Goal: Task Accomplishment & Management: Use online tool/utility

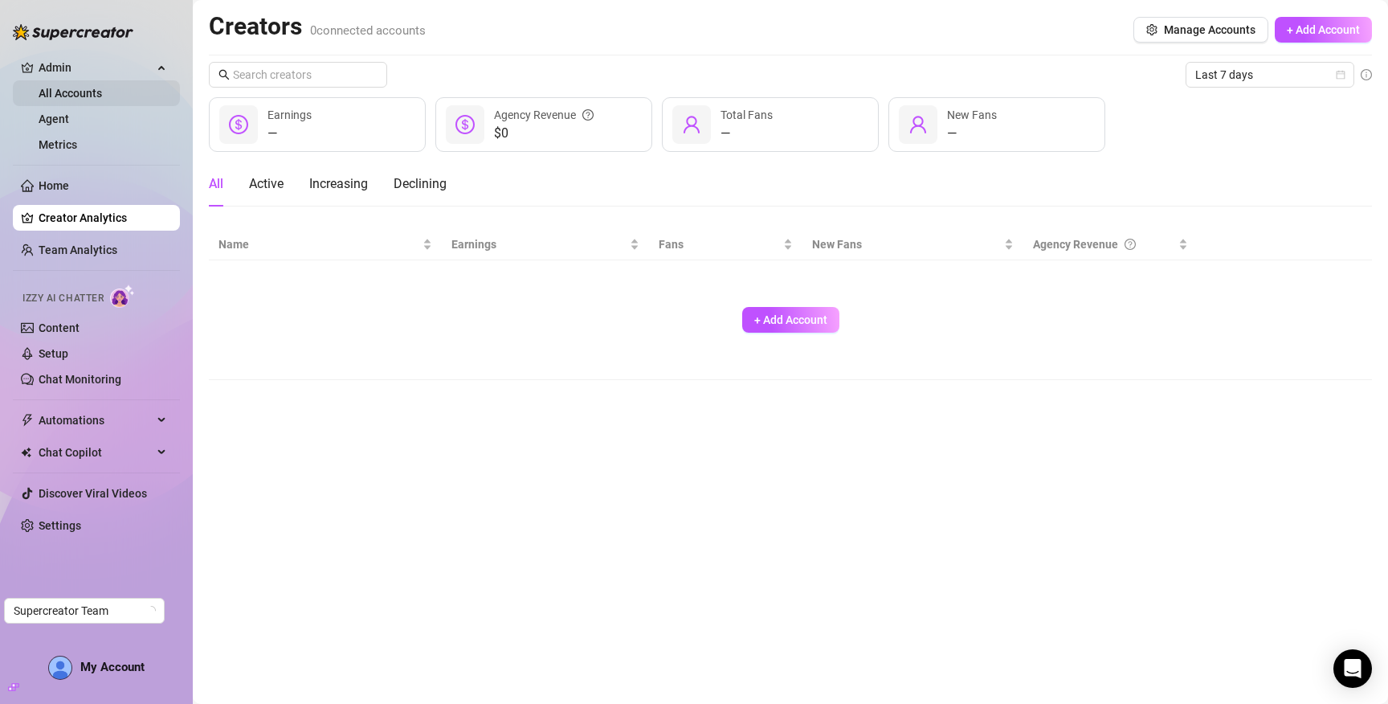
click at [60, 100] on link "All Accounts" at bounding box center [70, 93] width 63 height 13
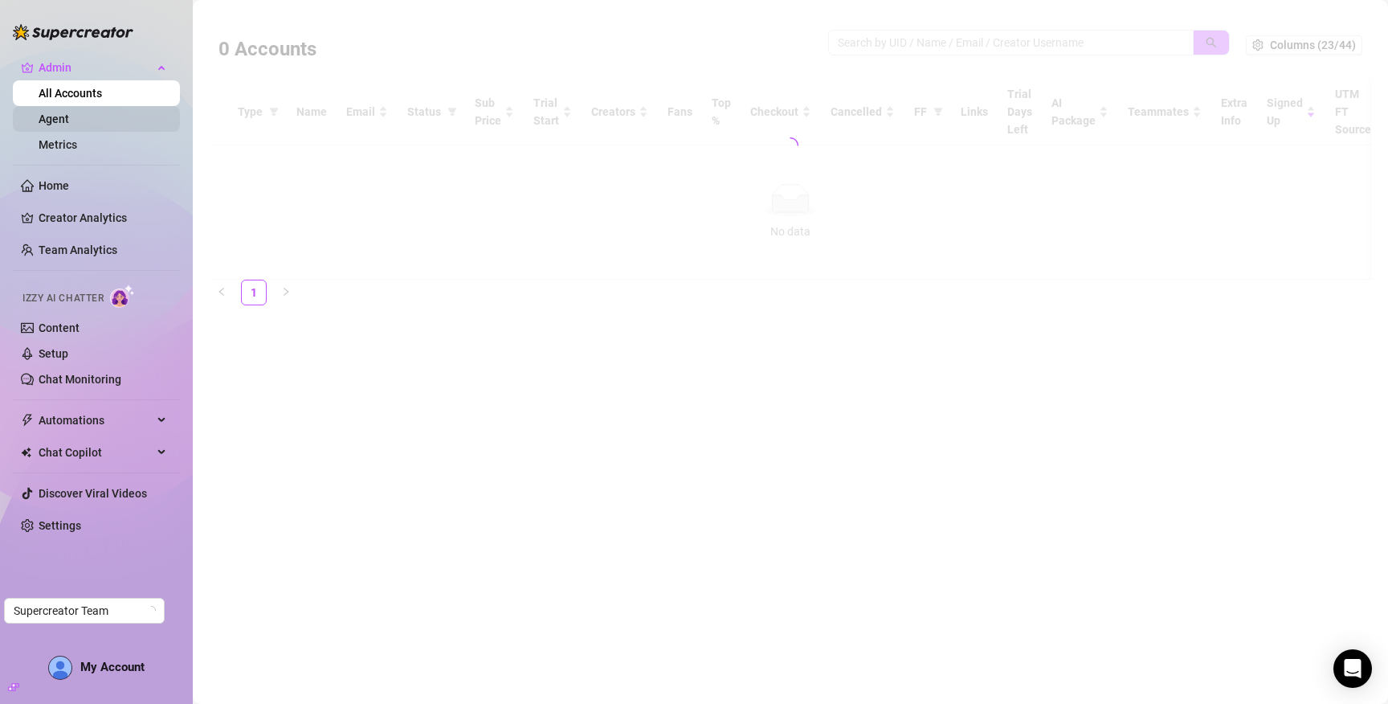
click at [67, 120] on link "Agent" at bounding box center [54, 118] width 31 height 13
click at [226, 55] on div at bounding box center [790, 145] width 1163 height 268
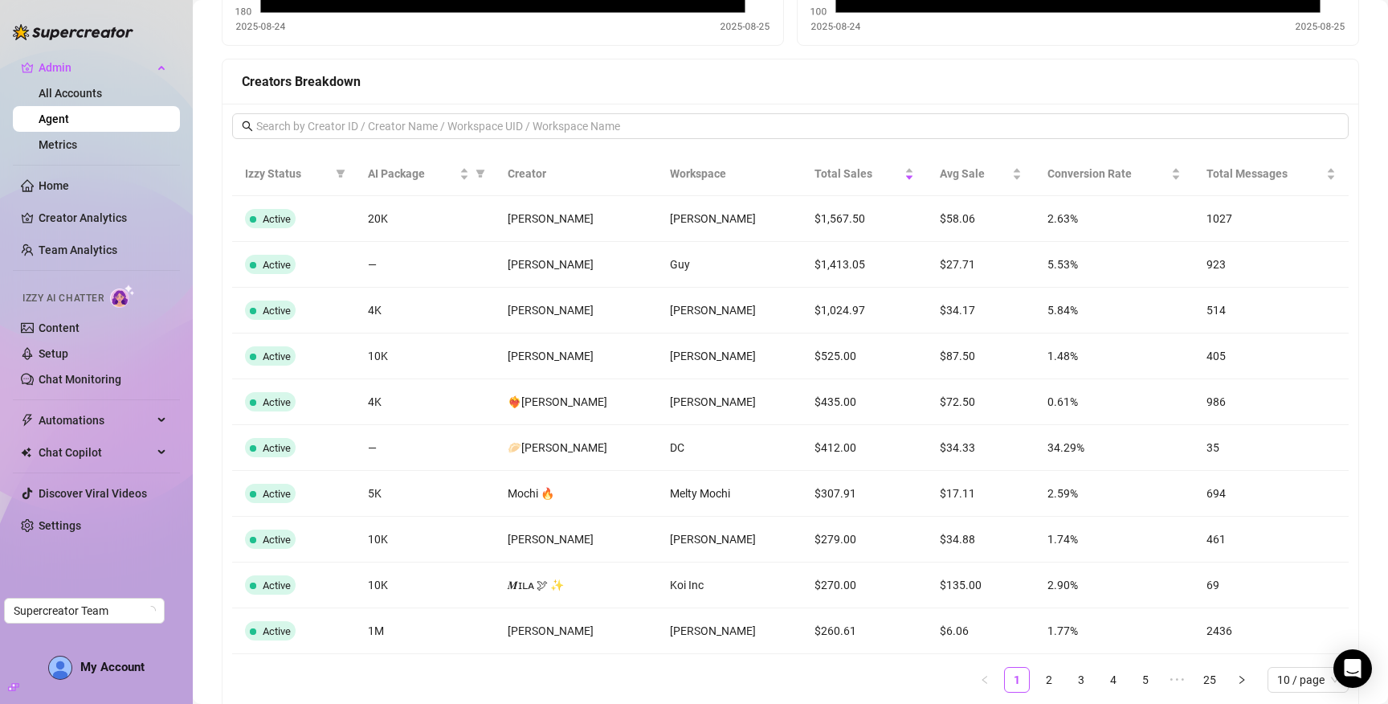
scroll to position [1293, 0]
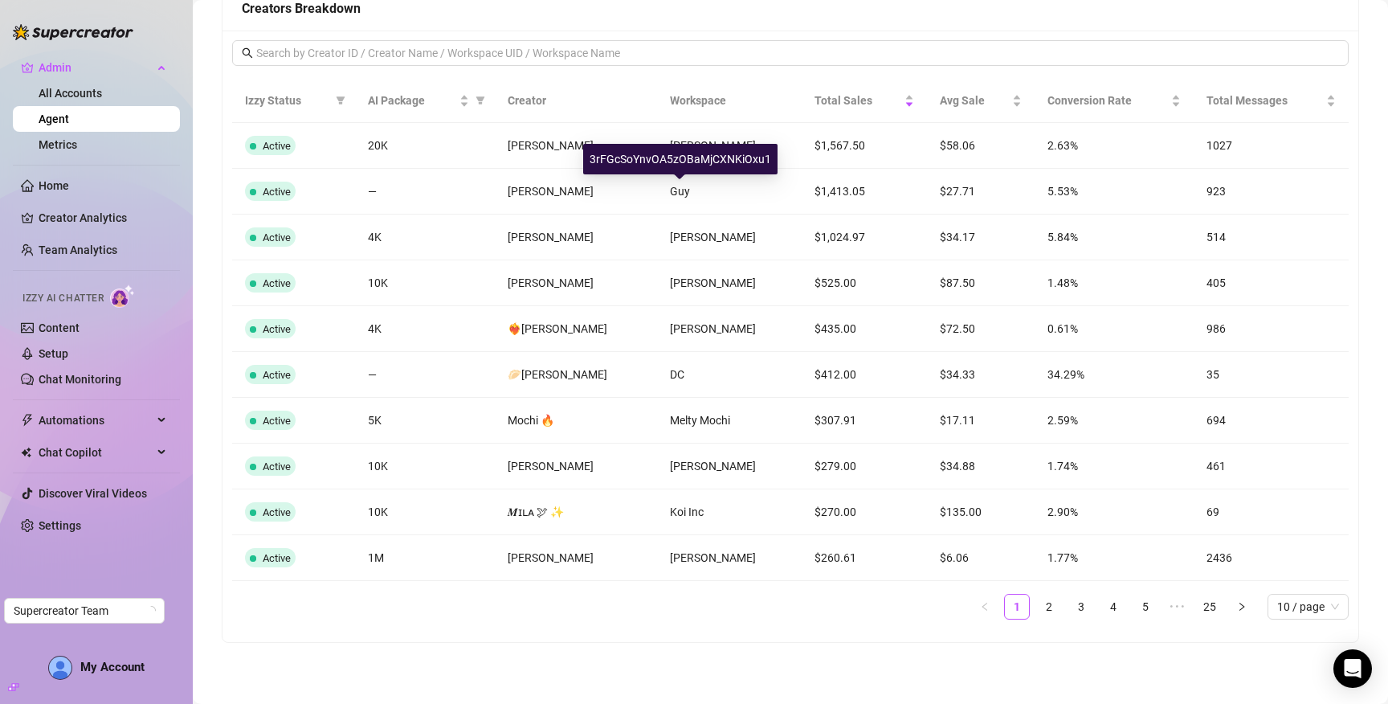
click at [680, 168] on div "3rFGcSoYnvOA5zOBaMjCXNKiOxu1" at bounding box center [680, 159] width 194 height 31
copy div "3rFGcSoYnvOA5zOBaMjCXNKiOxu1"
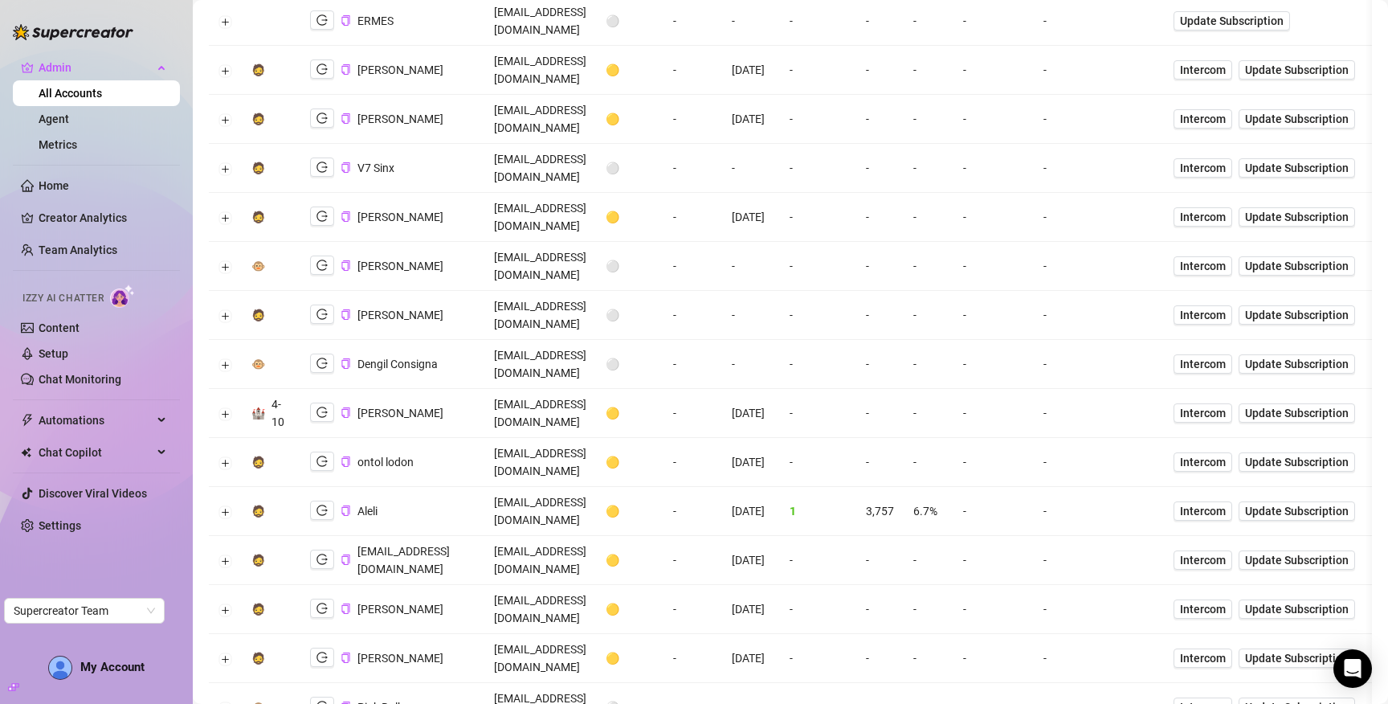
scroll to position [640, 0]
click at [223, 504] on button "Expand row" at bounding box center [225, 510] width 13 height 13
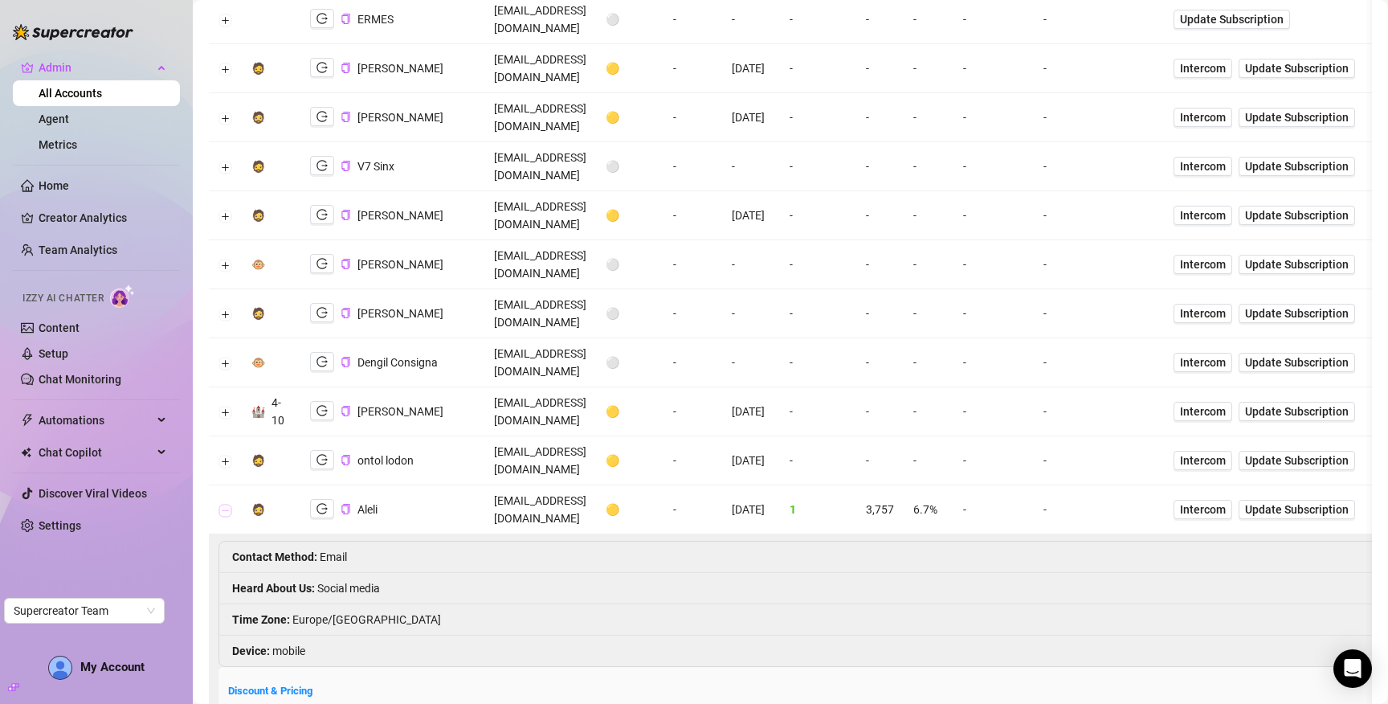
click at [223, 504] on button "Collapse row" at bounding box center [225, 510] width 13 height 13
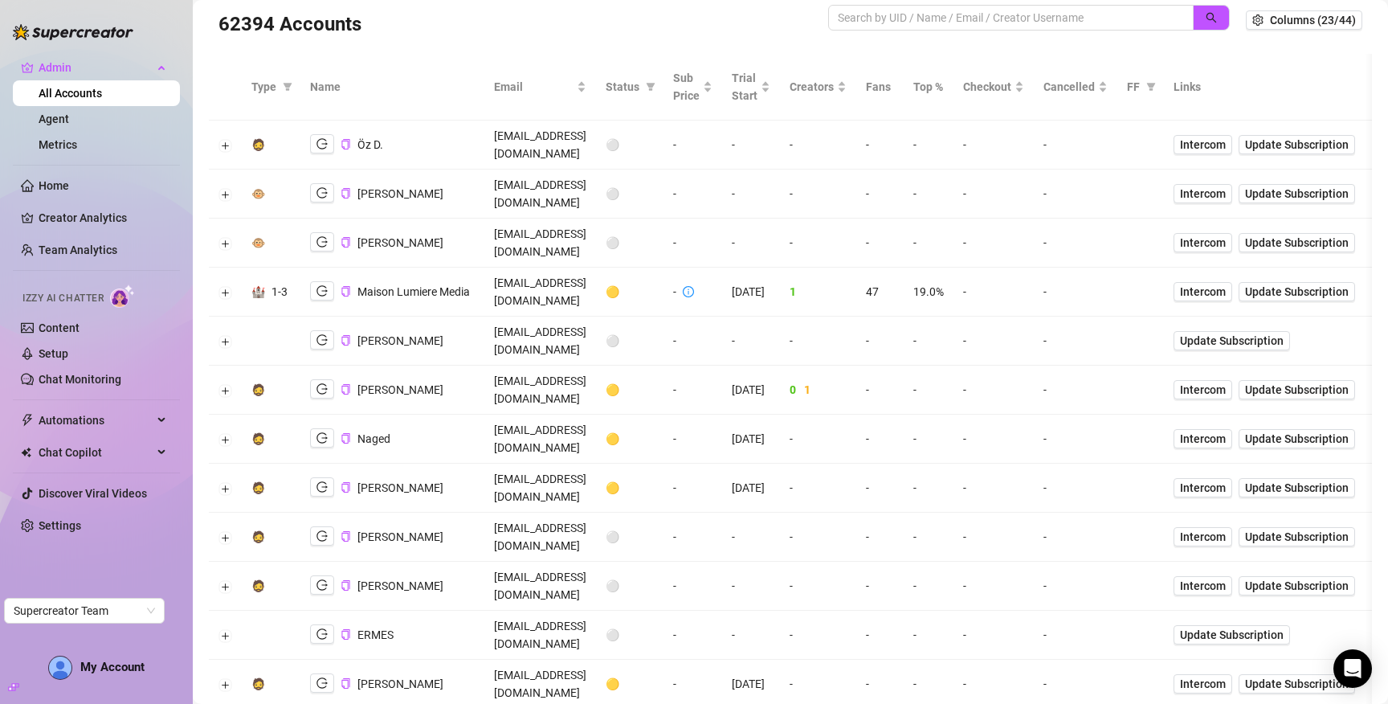
scroll to position [0, 0]
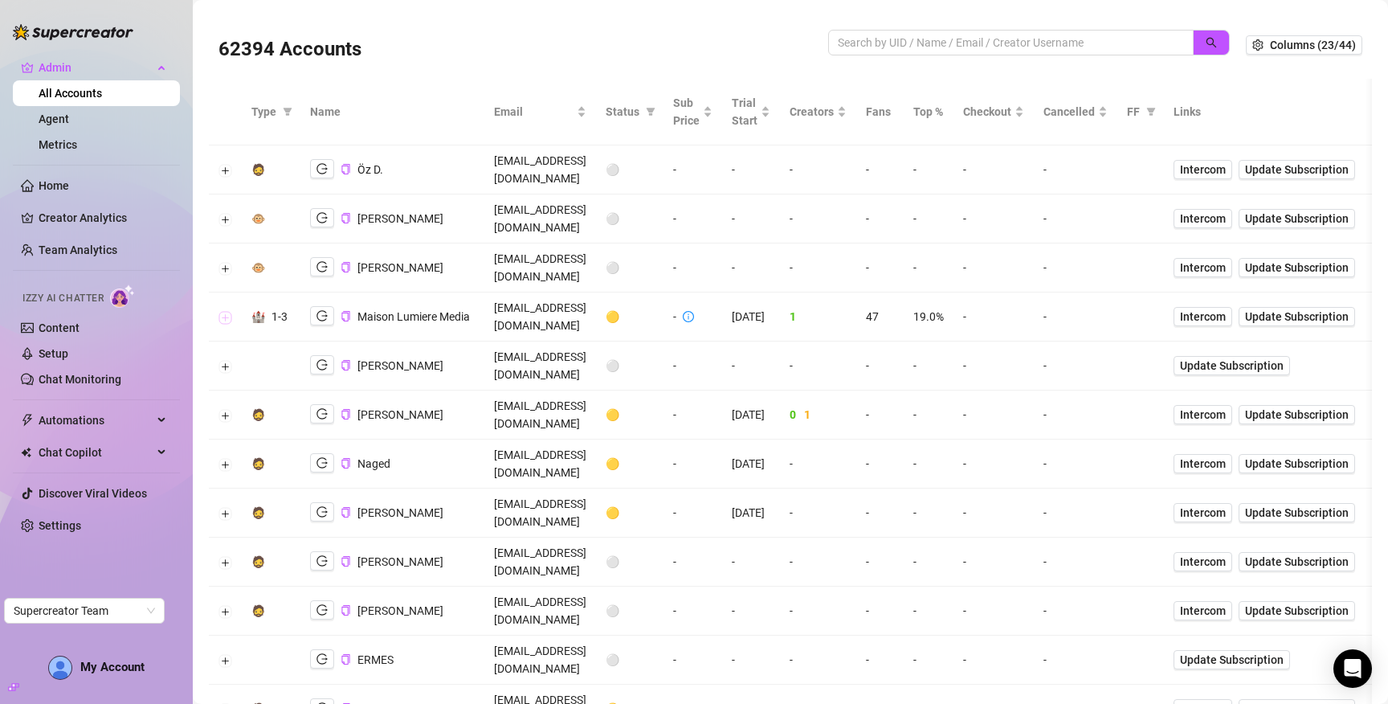
click at [225, 311] on button "Expand row" at bounding box center [225, 317] width 13 height 13
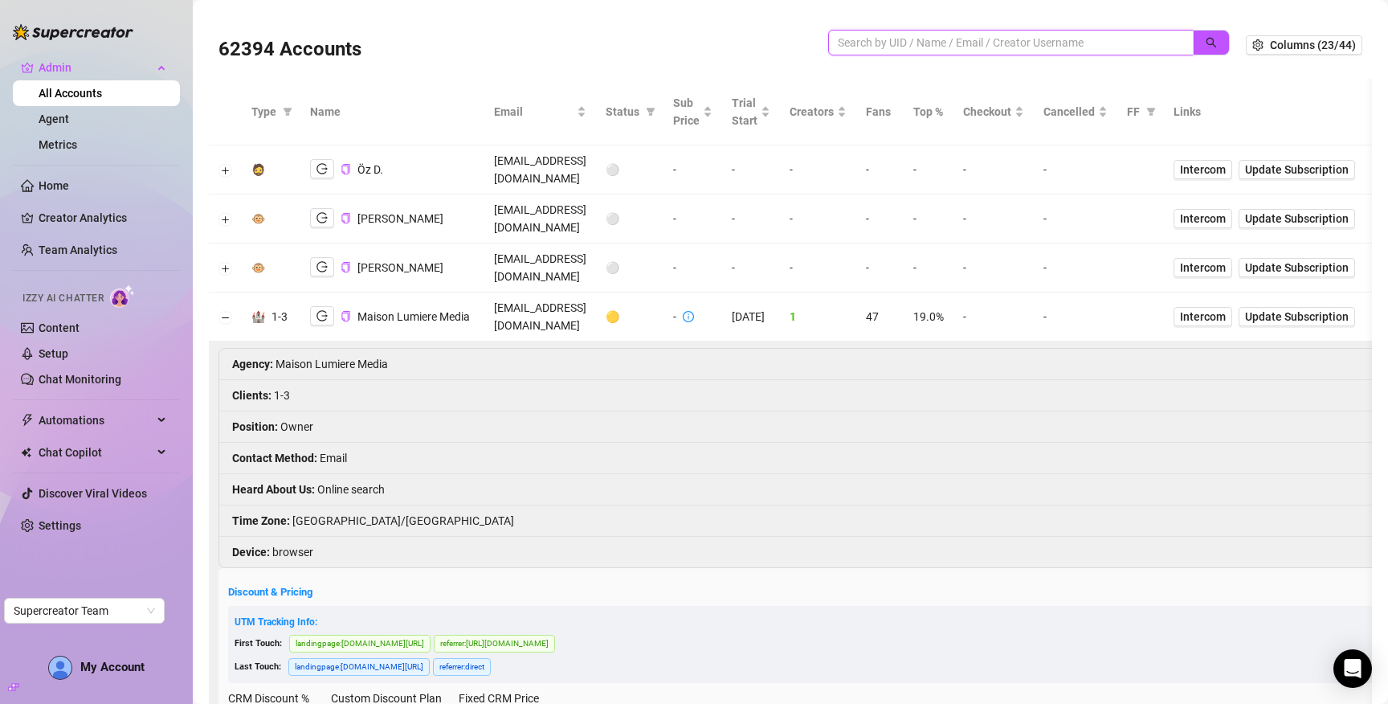
click at [1032, 39] on input "search" at bounding box center [1004, 43] width 333 height 18
paste input "3rFGcSoYnvOA5zOBaMjCXNKiOxu1"
type input "3rFGcSoYnvOA5zOBaMjCXNKiOxu1"
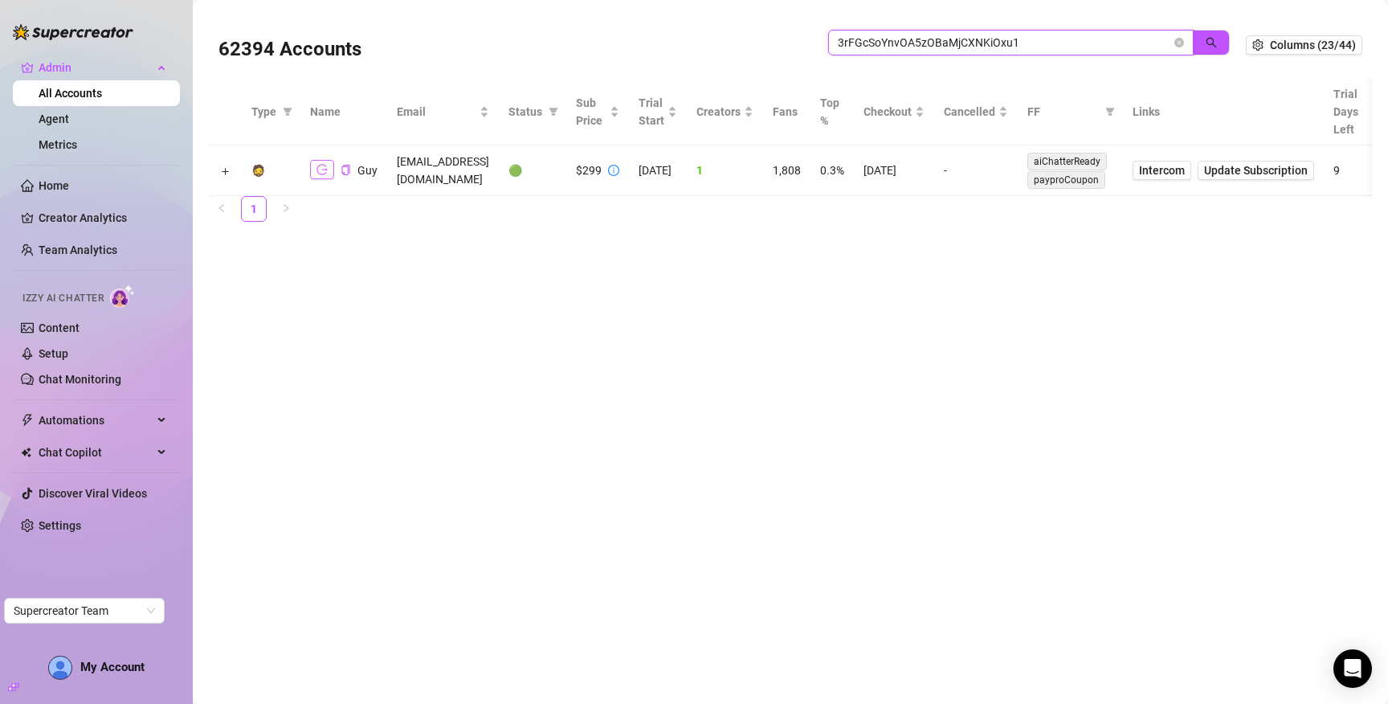
click at [232, 200] on main "62394 Accounts 3rFGcSoYnvOA5zOBaMjCXNKiOxu1 Columns (23/44) Type Name Email Sta…" at bounding box center [790, 352] width 1195 height 704
click at [314, 174] on button "button" at bounding box center [322, 169] width 24 height 19
click at [1179, 43] on icon "close-circle" at bounding box center [1180, 43] width 10 height 10
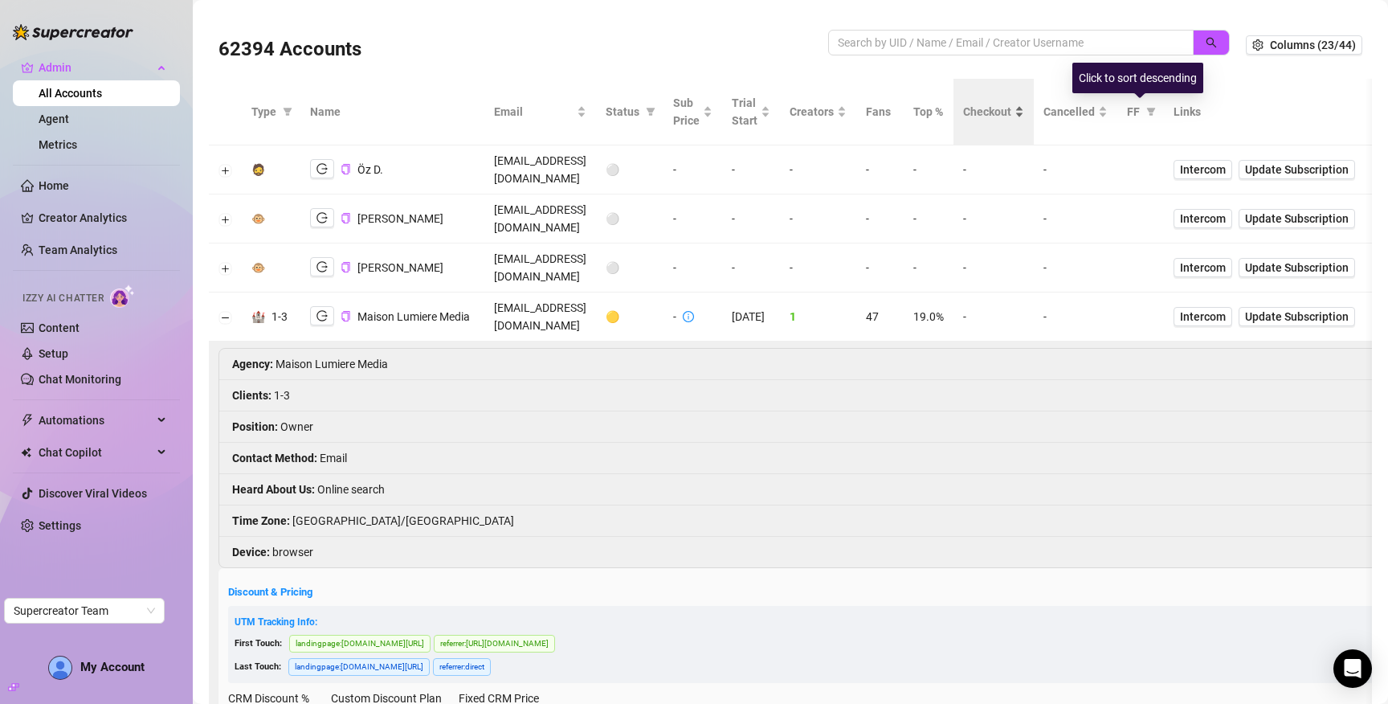
click at [1011, 118] on span "Checkout" at bounding box center [987, 112] width 48 height 18
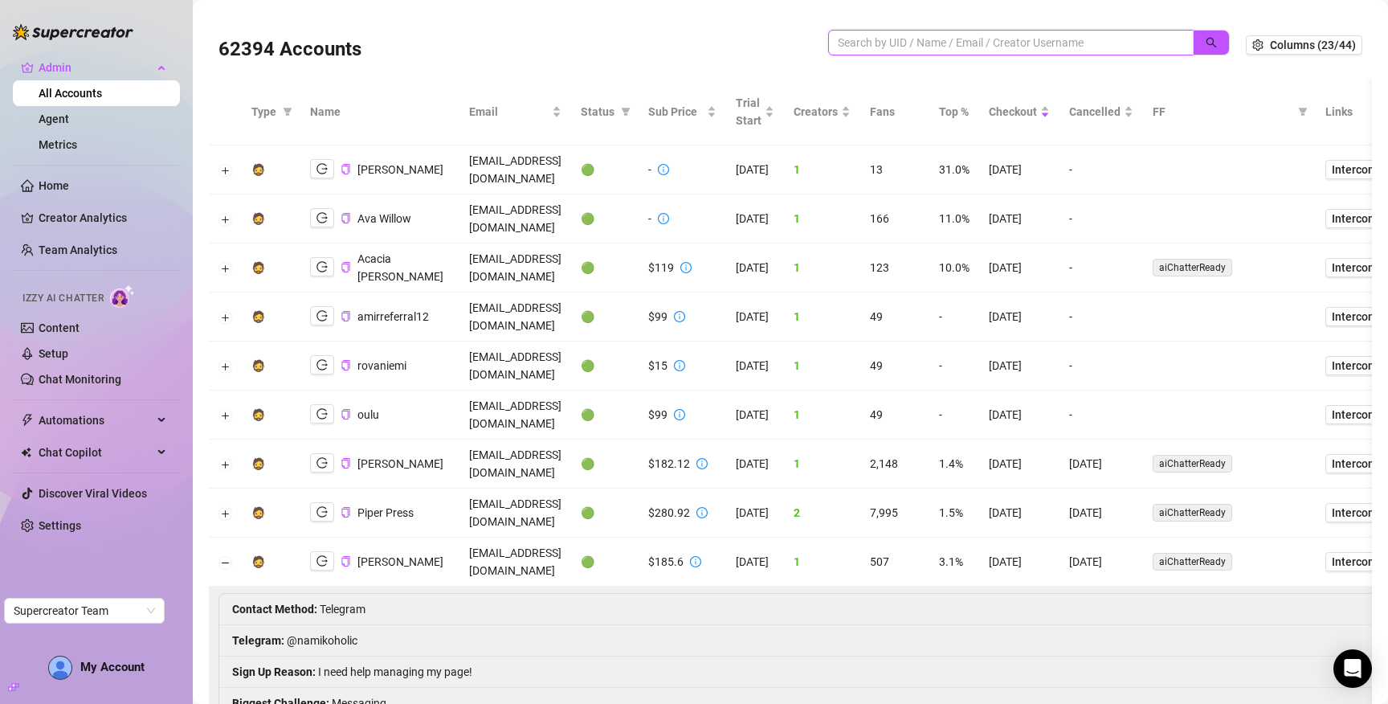
click at [1004, 47] on input "search" at bounding box center [1004, 43] width 333 height 18
type input "doris"
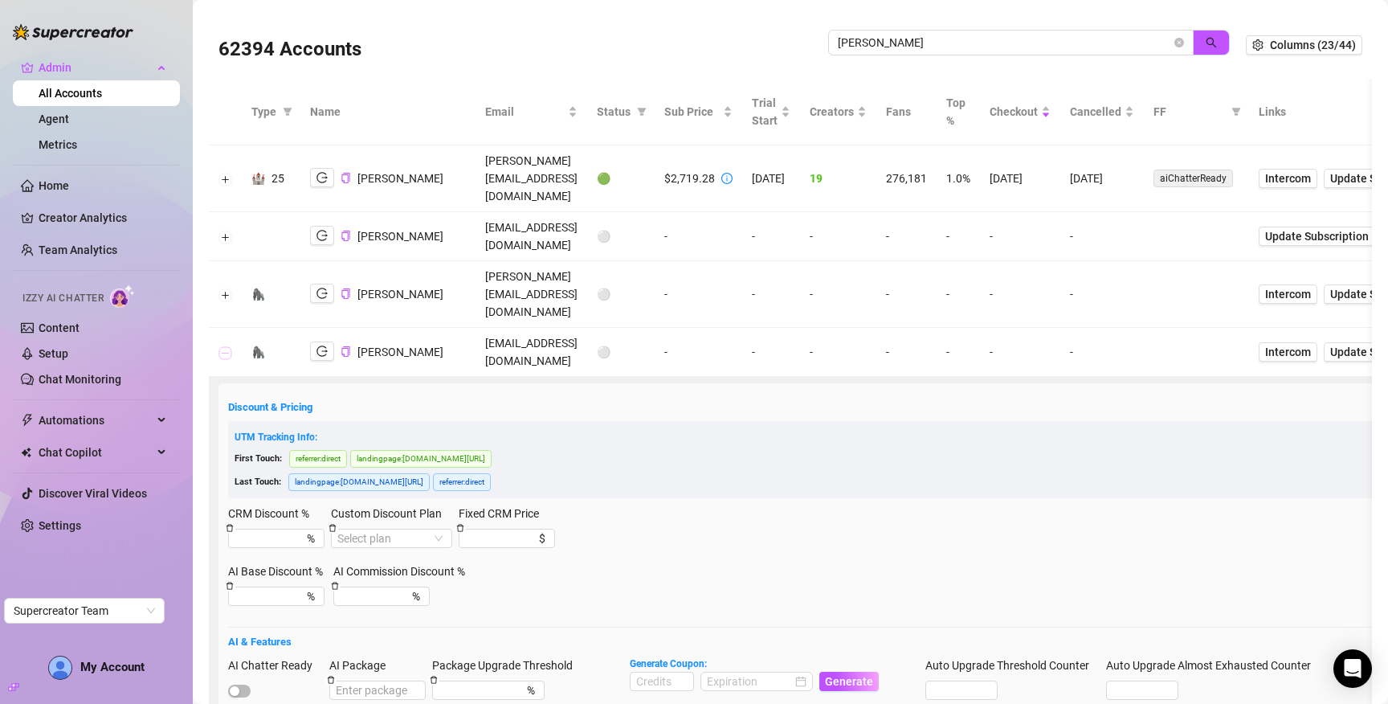
click at [223, 346] on button "Collapse row" at bounding box center [225, 352] width 13 height 13
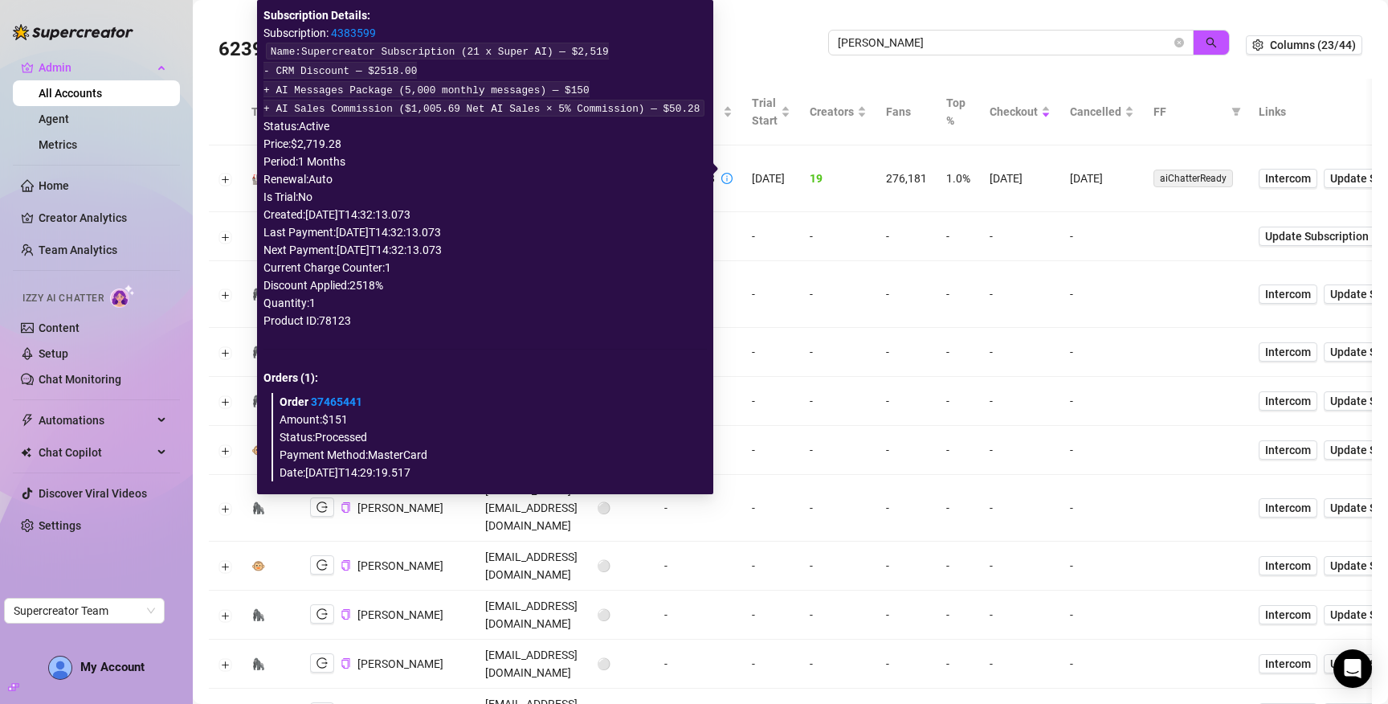
click at [360, 32] on link "4383599" at bounding box center [353, 33] width 45 height 13
